Goal: Information Seeking & Learning: Compare options

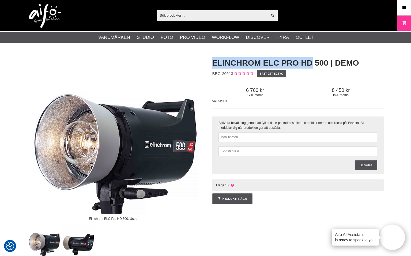
drag, startPoint x: 211, startPoint y: 62, endPoint x: 312, endPoint y: 64, distance: 100.2
click at [312, 64] on div "Elinchrom ELC Pro HD 500 | Demo BEG-20613 Sätt ett betyg Exkl. moms 6 760 Inkl.…" at bounding box center [298, 130] width 185 height 157
copy h1 "Elinchrom ELC Pro HD"
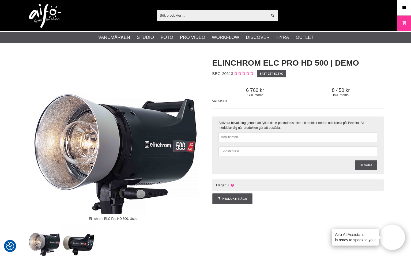
click at [207, 14] on input "text" at bounding box center [212, 15] width 111 height 8
paste input "Elinchrom ELC Pro HD"
type input "Elinchrom ELC Pro HD"
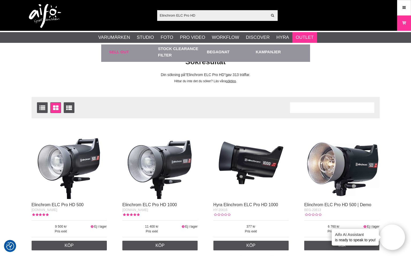
click at [124, 52] on link "Sell out" at bounding box center [132, 51] width 46 height 15
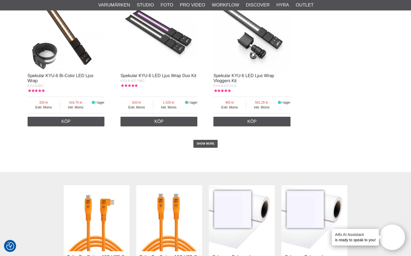
scroll to position [970, 0]
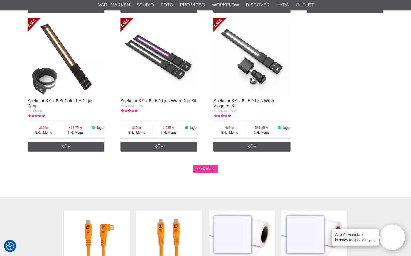
click at [208, 167] on link "SHOW MORE" at bounding box center [205, 169] width 24 height 8
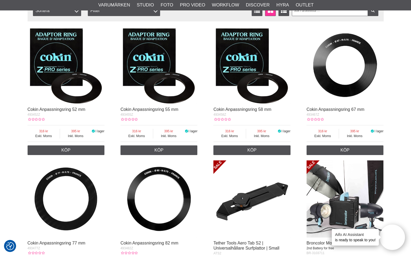
scroll to position [0, 0]
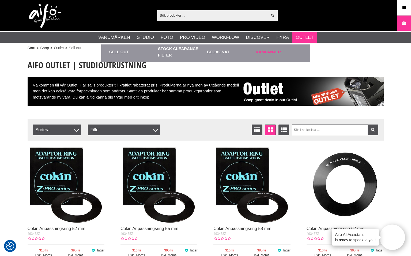
click at [263, 51] on link "Kampanjer" at bounding box center [279, 51] width 46 height 15
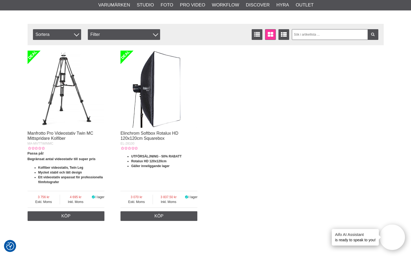
scroll to position [173, 0]
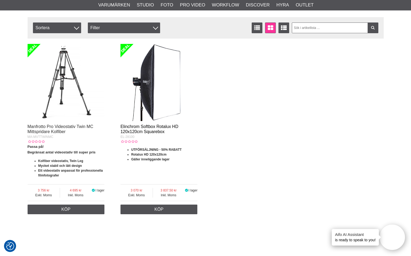
click at [156, 128] on link "Elinchrom Softbox Rotalux HD 120x120cm Squarebox" at bounding box center [150, 129] width 58 height 10
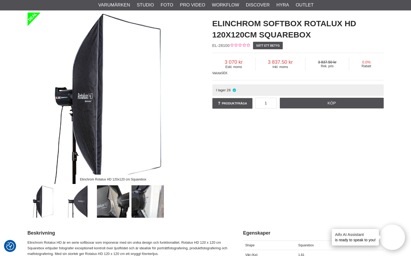
scroll to position [42, 0]
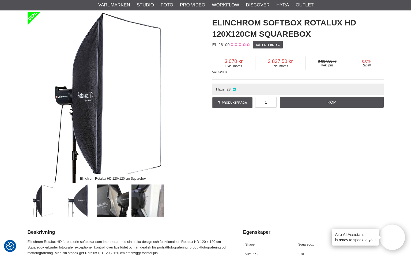
click at [155, 193] on img at bounding box center [148, 201] width 32 height 32
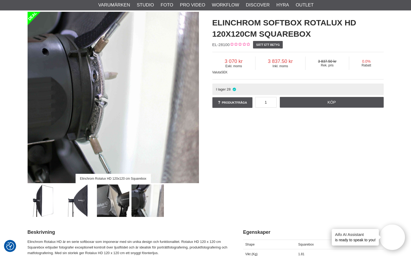
click at [111, 199] on img at bounding box center [113, 201] width 32 height 32
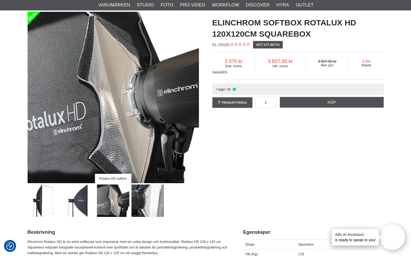
click at [79, 204] on img at bounding box center [78, 201] width 32 height 32
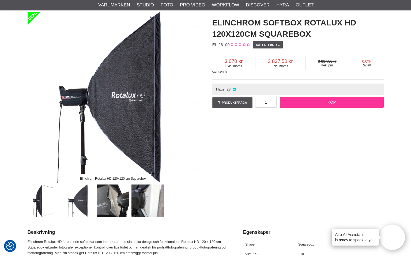
click at [319, 103] on link "Köp" at bounding box center [332, 102] width 104 height 11
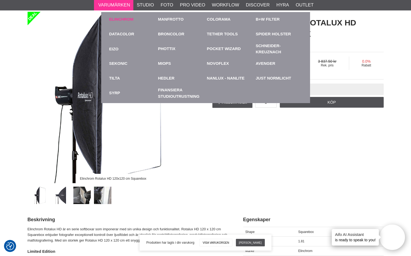
click at [120, 18] on link "Elinchrom" at bounding box center [121, 19] width 24 height 6
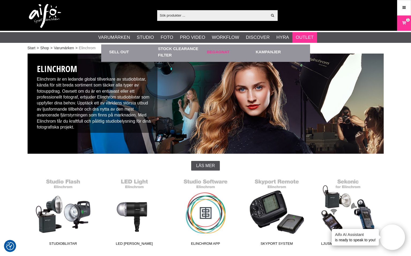
click at [220, 51] on link "Begagnat" at bounding box center [230, 51] width 46 height 15
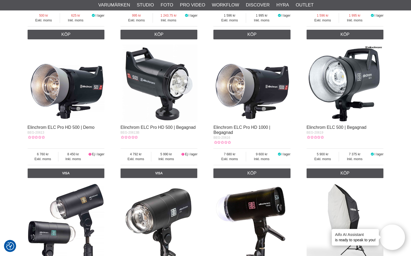
scroll to position [402, 0]
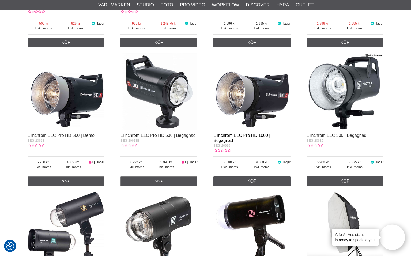
click at [226, 138] on link "Elinchrom ELC Pro HD 1000 | Begagnad" at bounding box center [242, 138] width 57 height 10
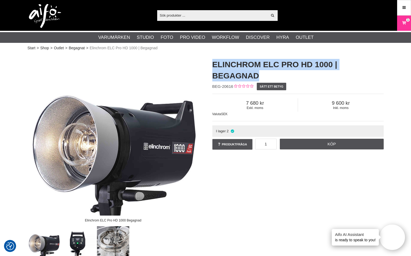
drag, startPoint x: 212, startPoint y: 64, endPoint x: 260, endPoint y: 76, distance: 49.9
click at [260, 76] on div "Elinchrom ELC Pro HD 1000 | Begagnad BEG-20616 Sätt ett betyg Exkl. moms 7 680 …" at bounding box center [298, 105] width 185 height 103
copy h1 "Elinchrom ELC Pro HD 1000 | Begagnad"
click at [209, 73] on div "Elinchrom ELC Pro HD 1000 | Begagnad BEG-20616 Sätt ett betyg Exkl. moms 7 680 …" at bounding box center [298, 105] width 185 height 103
drag, startPoint x: 211, startPoint y: 64, endPoint x: 331, endPoint y: 66, distance: 120.1
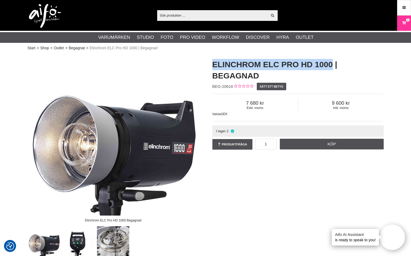
click at [331, 66] on div "Elinchrom ELC Pro HD 1000 | Begagnad BEG-20616 Sätt ett betyg Exkl. moms 7 680 …" at bounding box center [298, 105] width 185 height 103
copy h1 "Elinchrom ELC Pro HD 1000"
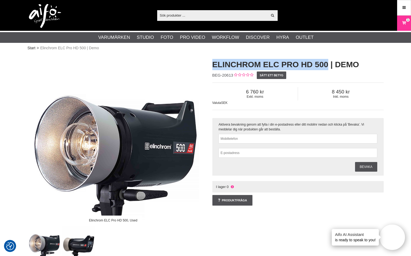
drag, startPoint x: 212, startPoint y: 64, endPoint x: 329, endPoint y: 66, distance: 116.3
click at [329, 66] on h1 "Elinchrom ELC Pro HD 500 | Demo" at bounding box center [297, 64] width 171 height 11
copy h1 "Elinchrom ELC Pro HD 500"
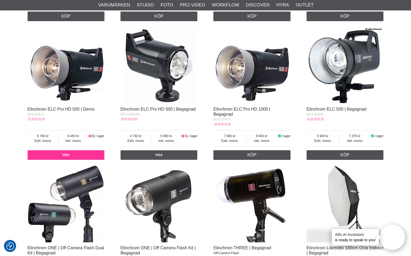
scroll to position [427, 0]
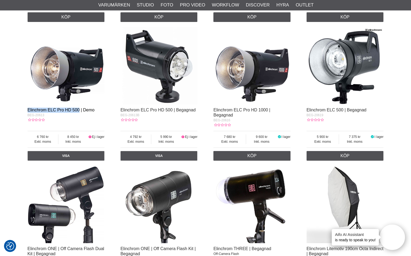
drag, startPoint x: 25, startPoint y: 111, endPoint x: 79, endPoint y: 111, distance: 53.9
click at [79, 111] on section "Begagnat Studioblixtar & Fotoutrustning Här hittar du begagnade studioblixtar, …" at bounding box center [206, 187] width 364 height 1122
copy link "Elinchrom ELC Pro HD 500"
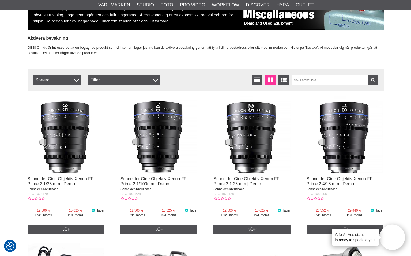
scroll to position [73, 0]
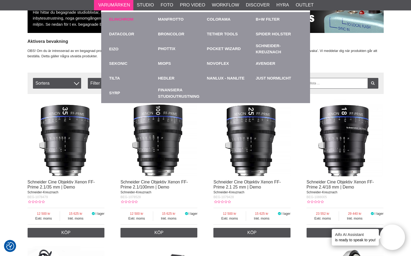
click at [124, 19] on link "Elinchrom" at bounding box center [121, 19] width 24 height 6
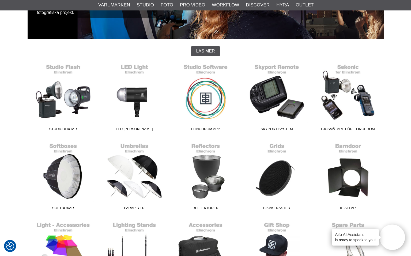
scroll to position [79, 0]
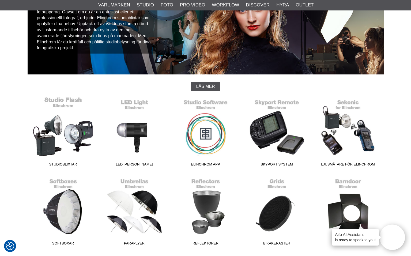
click at [73, 132] on link "Studioblixtar" at bounding box center [63, 133] width 71 height 72
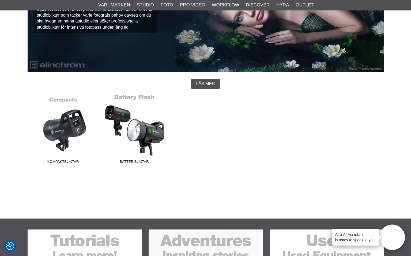
scroll to position [82, 0]
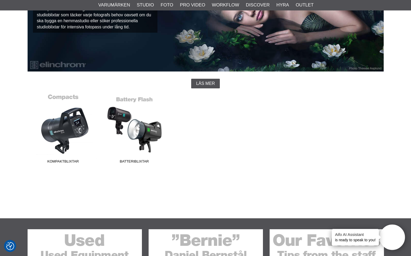
click at [62, 122] on link "Kompaktblixtar" at bounding box center [63, 130] width 71 height 72
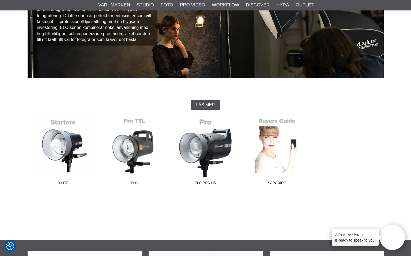
scroll to position [77, 0]
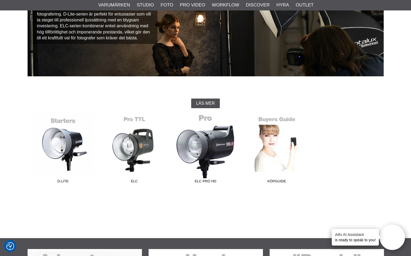
click at [210, 144] on link "ELC Pro HD" at bounding box center [205, 150] width 71 height 72
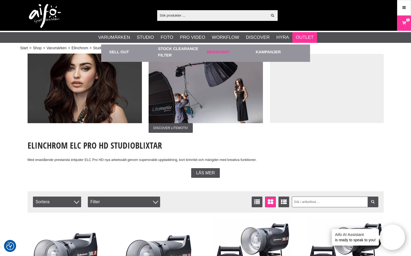
click at [221, 51] on link "Begagnat" at bounding box center [230, 51] width 46 height 15
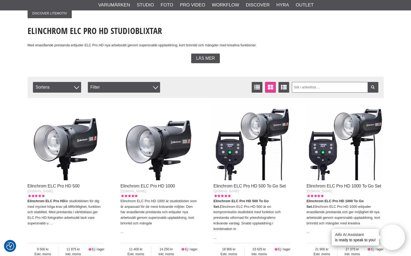
scroll to position [95, 0]
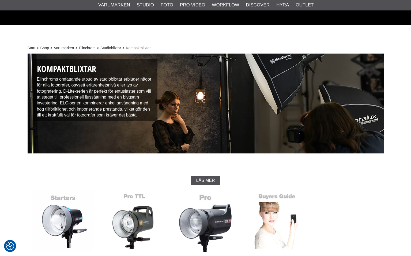
scroll to position [77, 0]
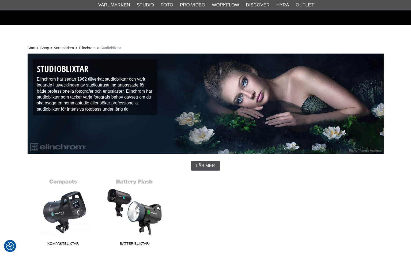
scroll to position [82, 0]
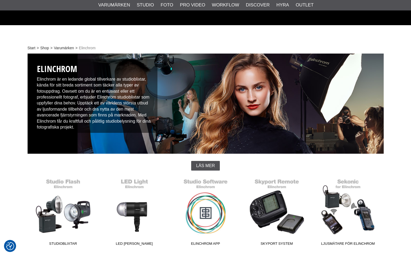
scroll to position [79, 0]
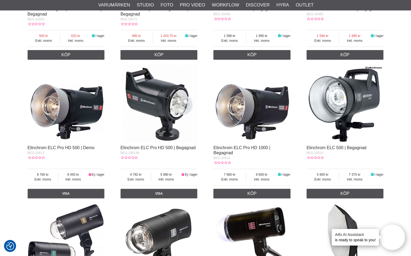
scroll to position [411, 0]
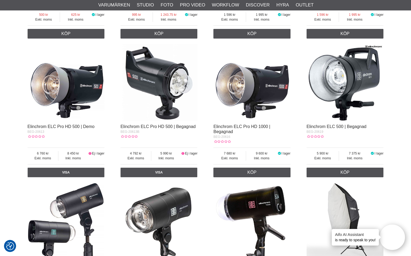
click at [252, 98] on img at bounding box center [252, 82] width 77 height 77
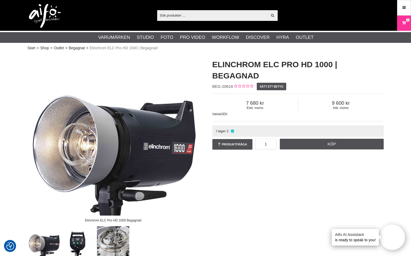
click at [76, 77] on img at bounding box center [113, 139] width 171 height 171
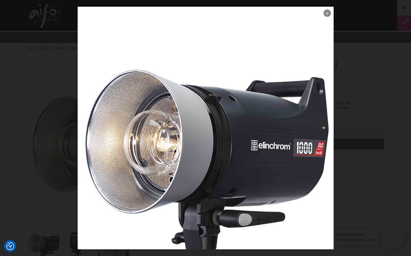
click at [329, 13] on link at bounding box center [328, 13] width 8 height 8
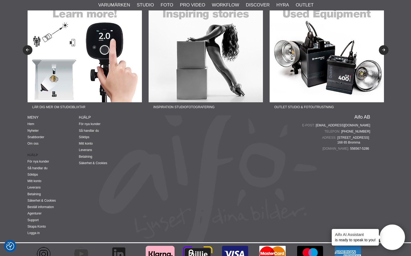
scroll to position [1053, 0]
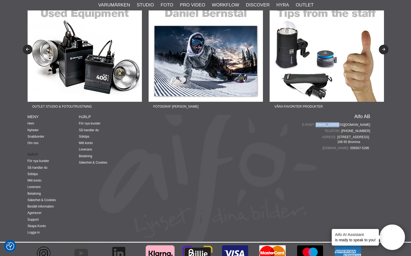
drag, startPoint x: 373, startPoint y: 127, endPoint x: 352, endPoint y: 127, distance: 20.9
click at [352, 127] on div "Fotograf Therese Asplund Lär dig mer om produktfoto Fotograf John Hagby Lär dig…" at bounding box center [206, 109] width 364 height 265
copy div "[EMAIL_ADDRESS][DOMAIN_NAME]"
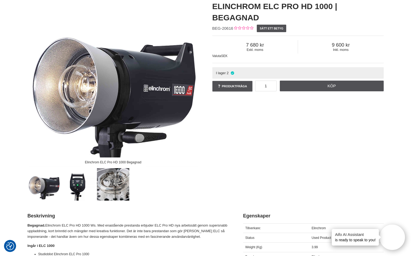
scroll to position [0, 0]
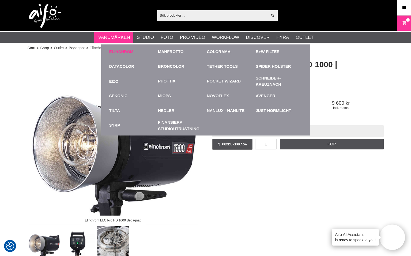
click at [119, 53] on link "Elinchrom" at bounding box center [121, 52] width 24 height 6
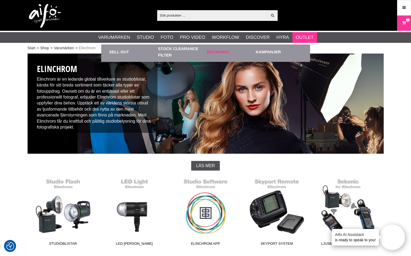
click at [218, 53] on link "Begagnat" at bounding box center [230, 51] width 46 height 15
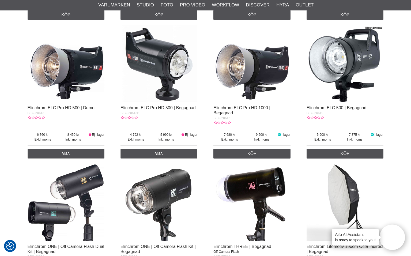
scroll to position [430, 0]
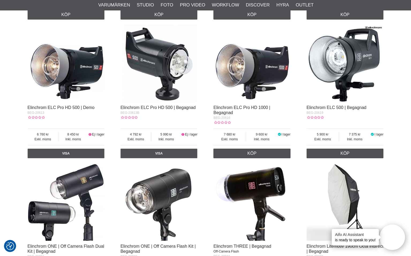
click at [74, 76] on img at bounding box center [66, 63] width 77 height 77
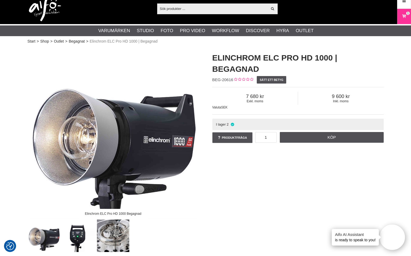
scroll to position [6, 0]
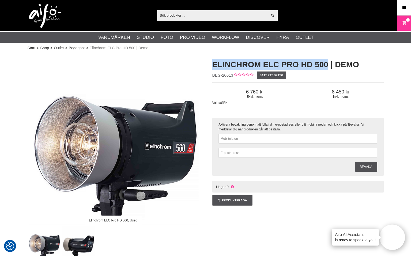
drag, startPoint x: 214, startPoint y: 63, endPoint x: 328, endPoint y: 62, distance: 113.9
click at [328, 62] on h1 "Elinchrom ELC Pro HD 500 | Demo" at bounding box center [297, 64] width 171 height 11
copy h1 "Elinchrom ELC Pro HD 500"
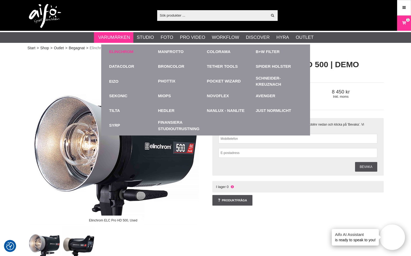
click at [120, 54] on link "Elinchrom" at bounding box center [121, 52] width 24 height 6
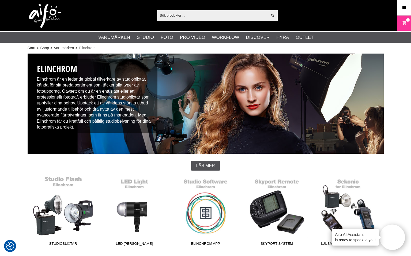
click at [61, 213] on link "Studioblixtar" at bounding box center [63, 212] width 71 height 72
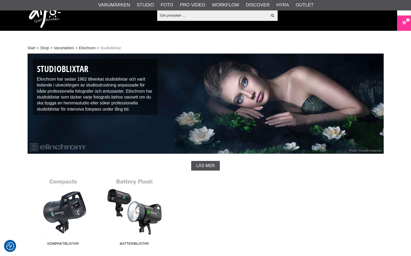
scroll to position [64, 0]
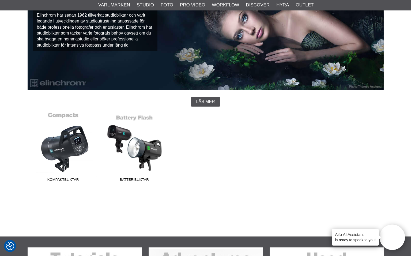
click at [71, 148] on link "Kompaktblixtar" at bounding box center [63, 148] width 71 height 72
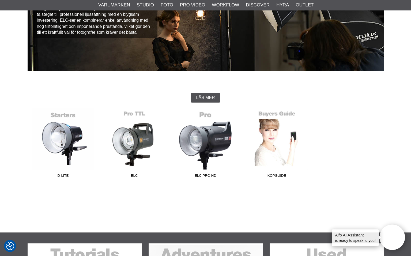
scroll to position [90, 0]
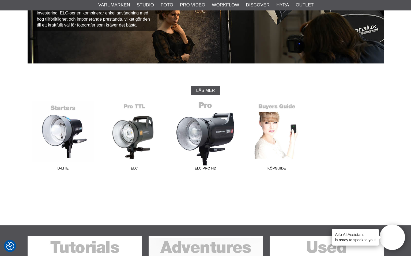
click at [201, 144] on link "ELC Pro HD" at bounding box center [205, 137] width 71 height 72
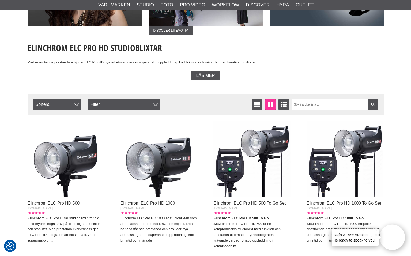
scroll to position [119, 0]
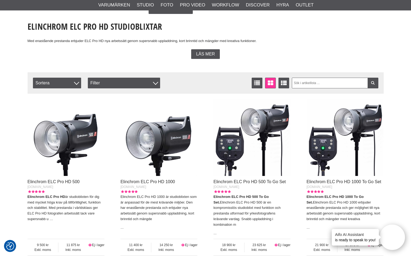
click at [57, 129] on img at bounding box center [66, 137] width 77 height 77
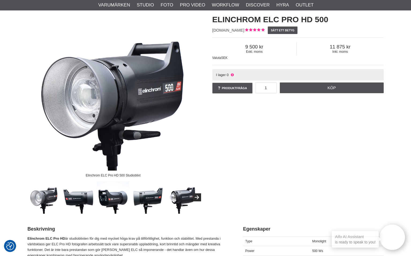
scroll to position [46, 0]
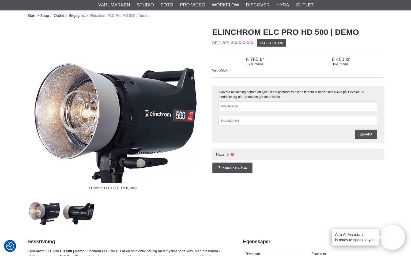
scroll to position [32, 0]
